Goal: Information Seeking & Learning: Learn about a topic

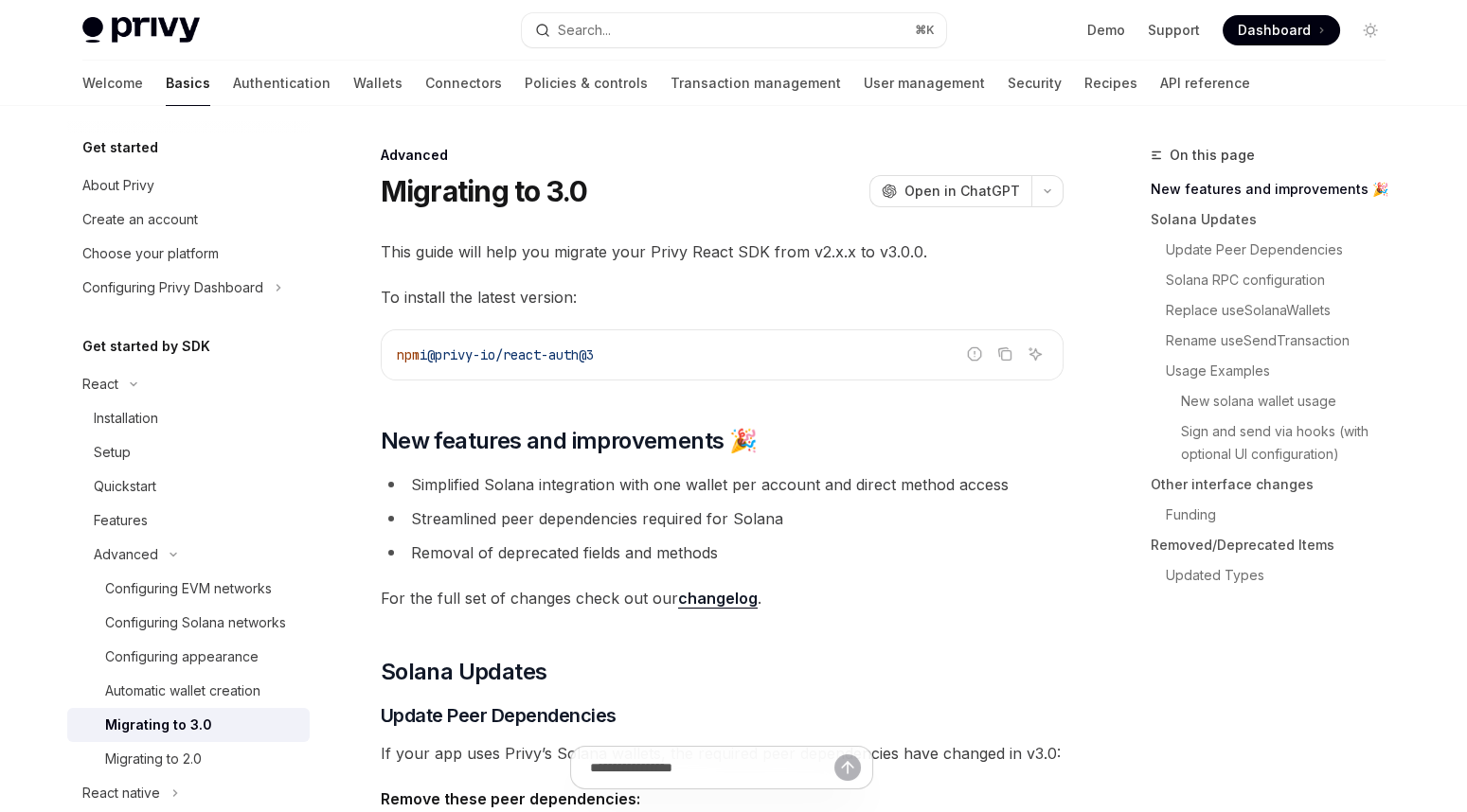
click at [697, 595] on link "changelog" at bounding box center [718, 599] width 80 height 20
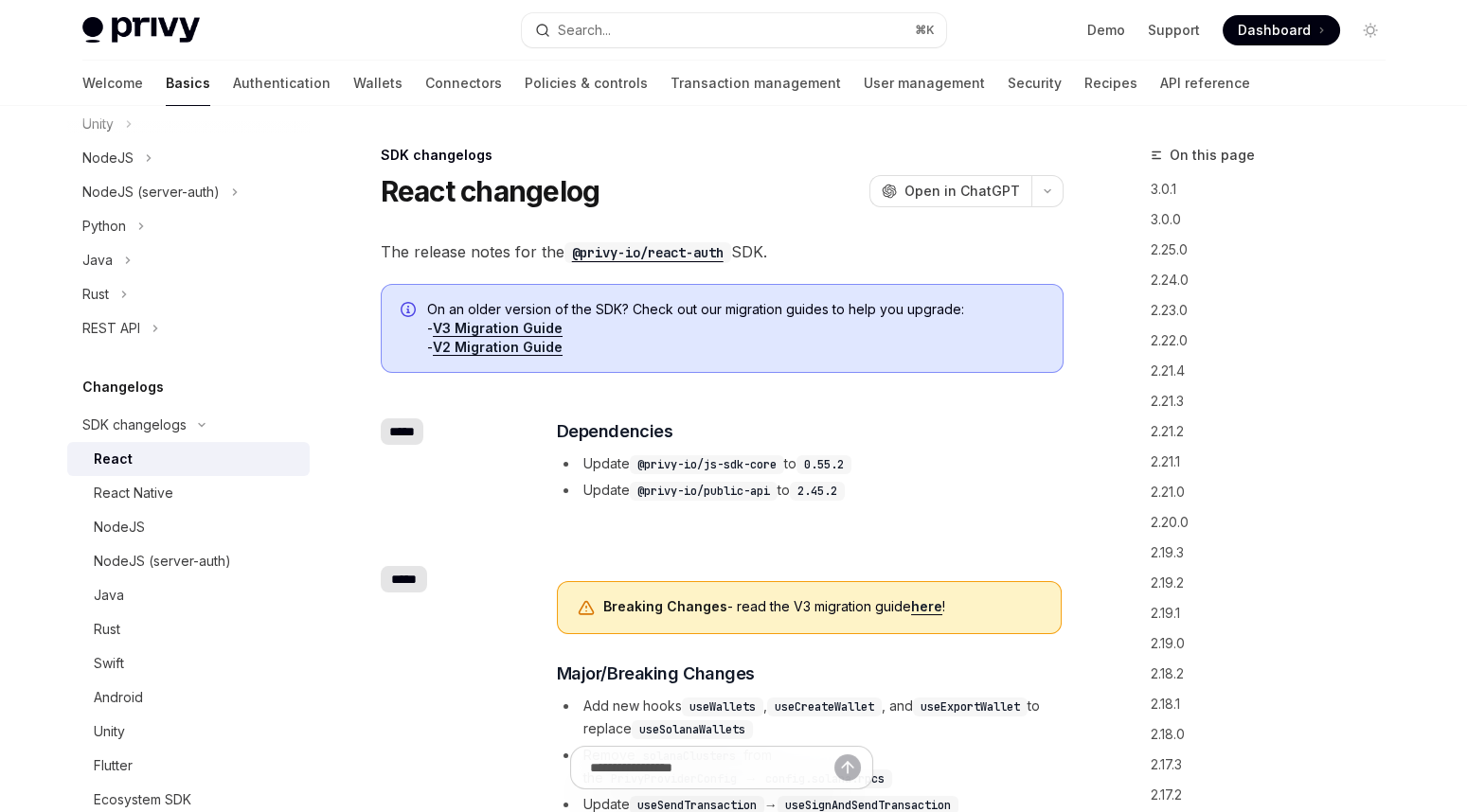
click at [152, 476] on link "React" at bounding box center [189, 459] width 243 height 35
type textarea "*"
click at [130, 413] on div "SDK changelogs" at bounding box center [134, 424] width 105 height 23
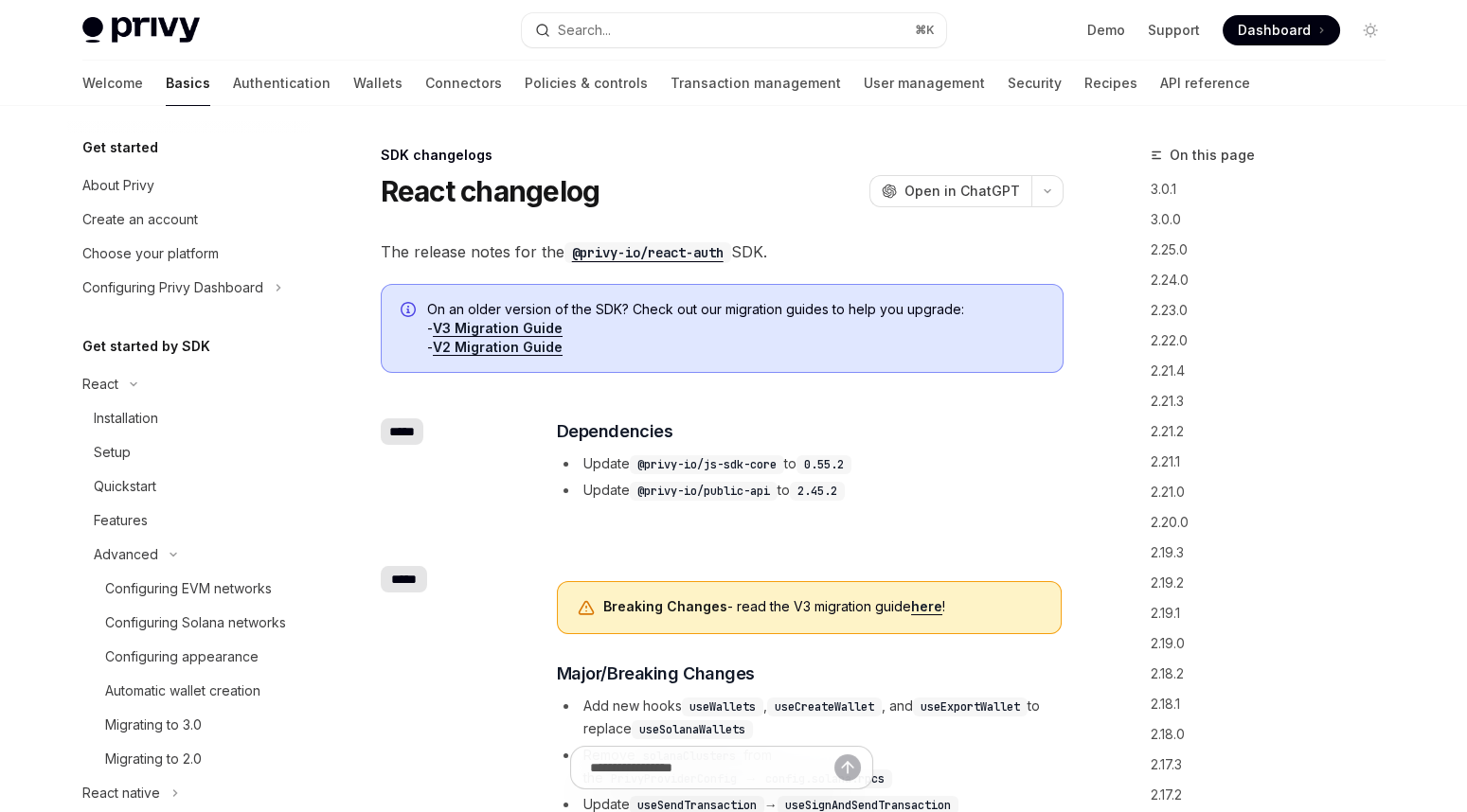
click at [415, 152] on div "SDK changelogs" at bounding box center [723, 155] width 683 height 19
